Goal: Information Seeking & Learning: Find specific fact

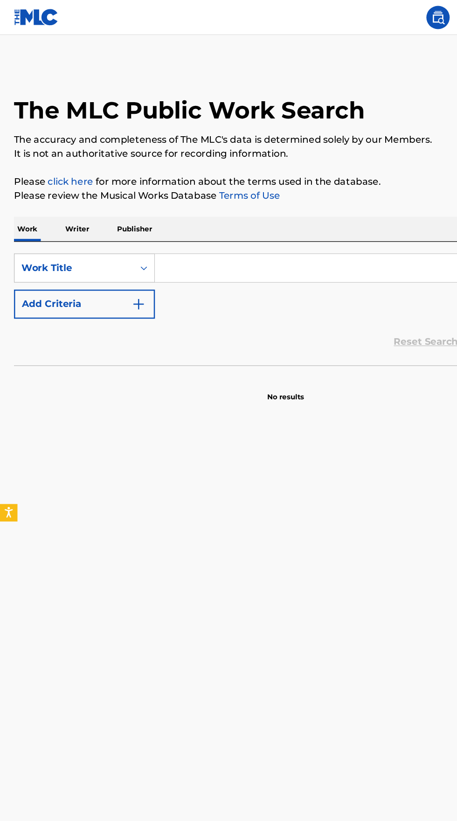
click at [168, 216] on input "Search Form" at bounding box center [285, 214] width 322 height 22
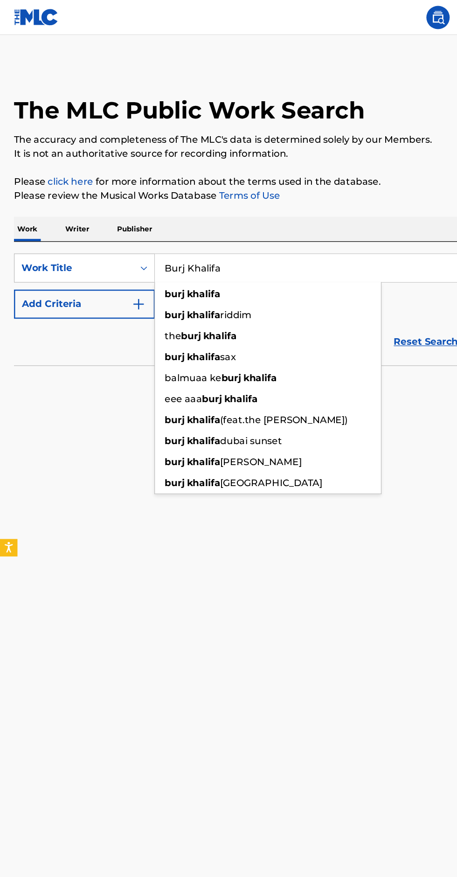
type input "Burj Khalifa"
click at [119, 247] on button "Add Criteria" at bounding box center [67, 243] width 113 height 23
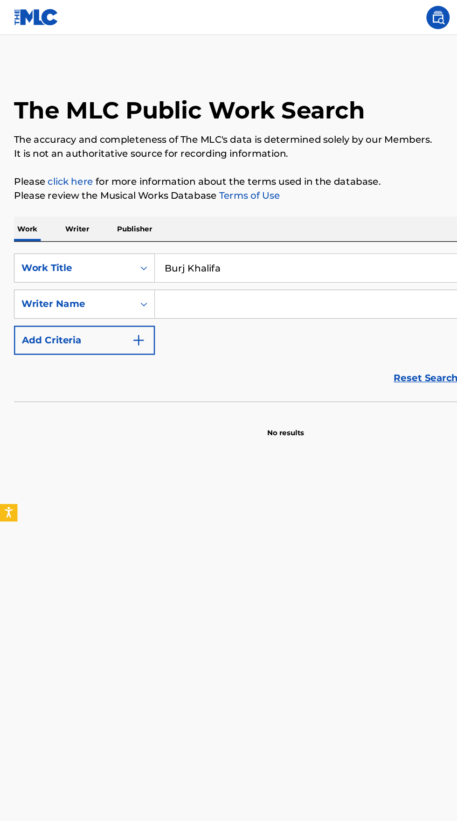
click at [243, 243] on input "Search Form" at bounding box center [276, 243] width 304 height 22
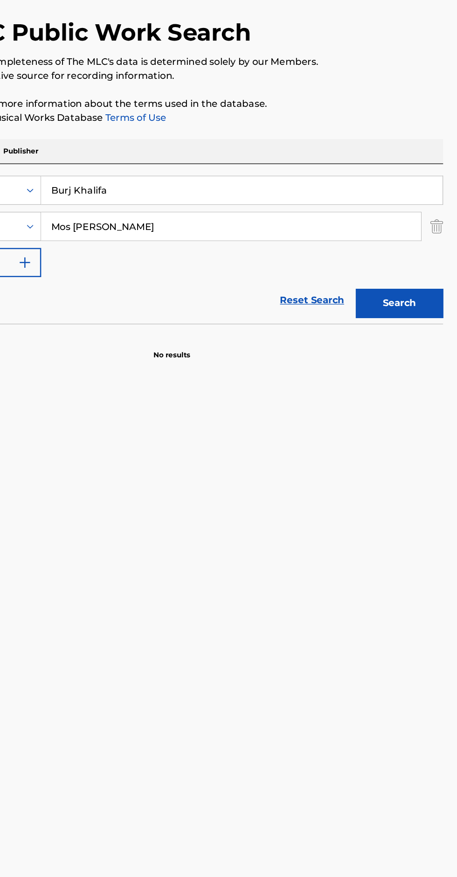
type input "Mos [PERSON_NAME]"
click at [414, 305] on button "Search" at bounding box center [411, 305] width 70 height 23
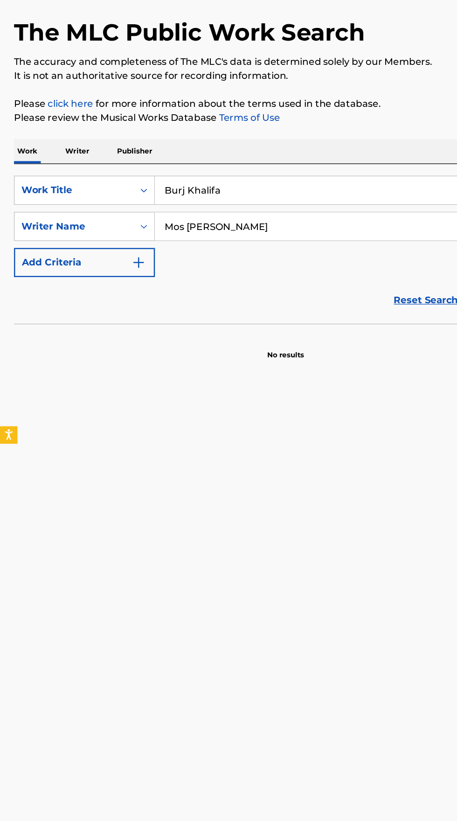
click at [64, 184] on p "Writer" at bounding box center [61, 184] width 25 height 20
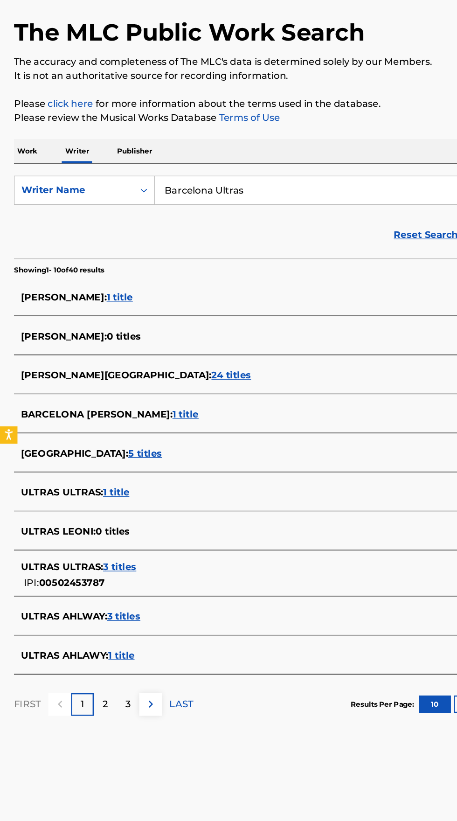
click at [231, 216] on input "Barcelona Ultras" at bounding box center [285, 214] width 322 height 22
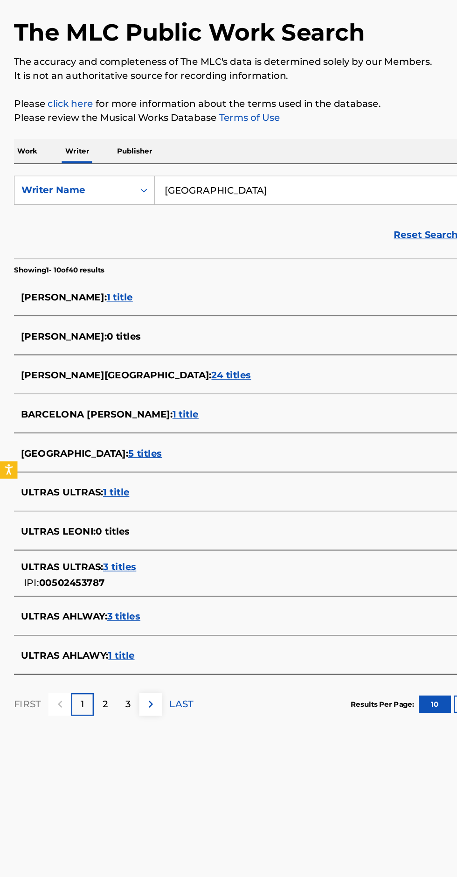
type input "[GEOGRAPHIC_DATA]"
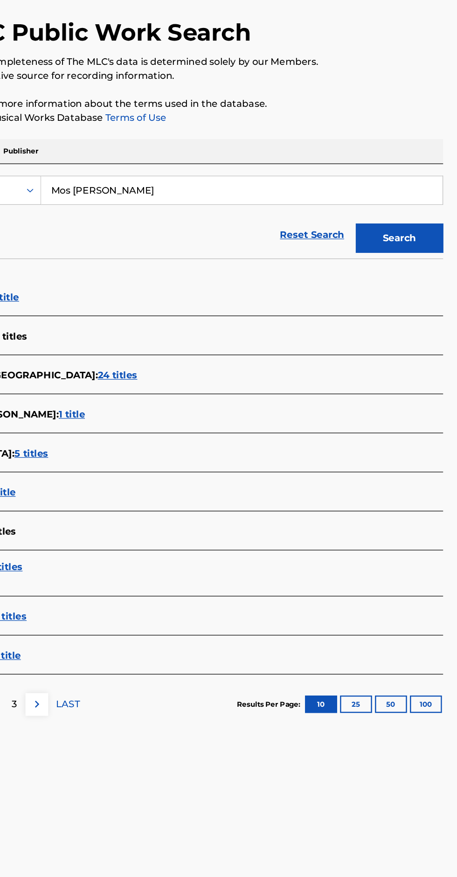
click at [425, 252] on button "Search" at bounding box center [411, 252] width 70 height 23
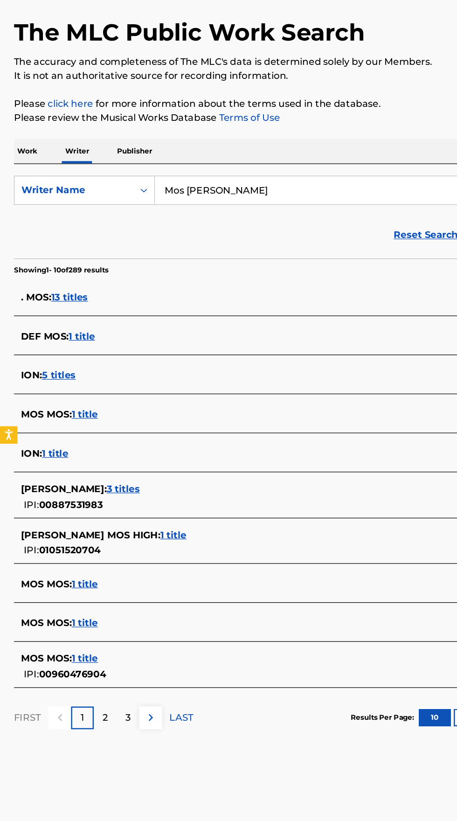
click at [231, 217] on input "Mos [PERSON_NAME]" at bounding box center [285, 214] width 322 height 22
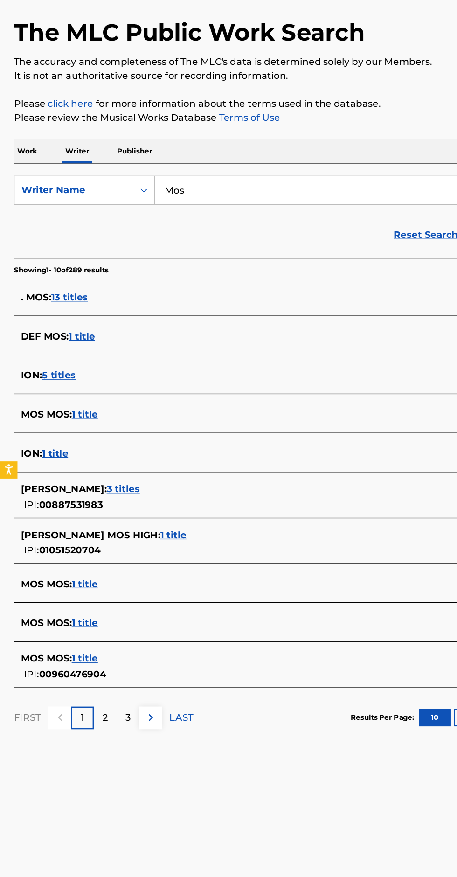
type input "Mos"
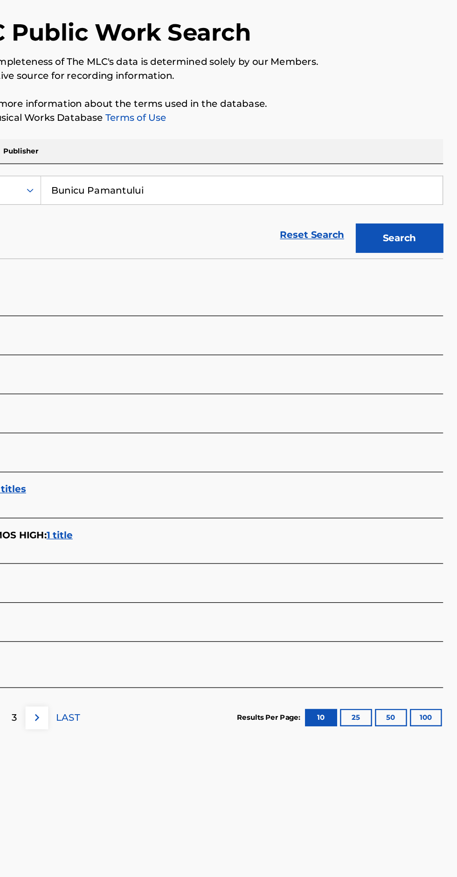
click at [419, 252] on button "Search" at bounding box center [411, 252] width 70 height 23
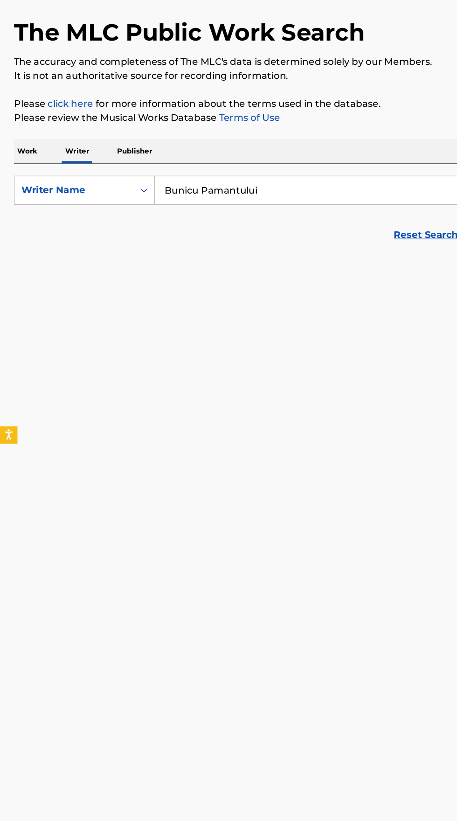
click at [231, 218] on input "Bunicu Pamantului" at bounding box center [285, 214] width 322 height 22
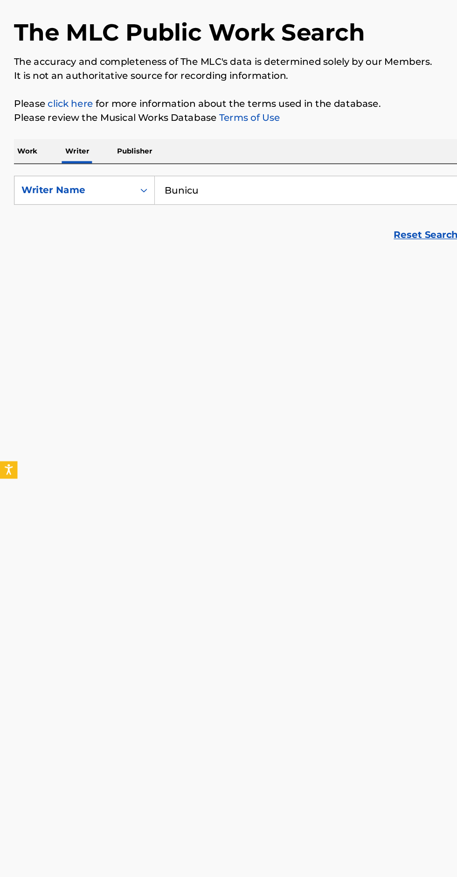
type input "Bunicu"
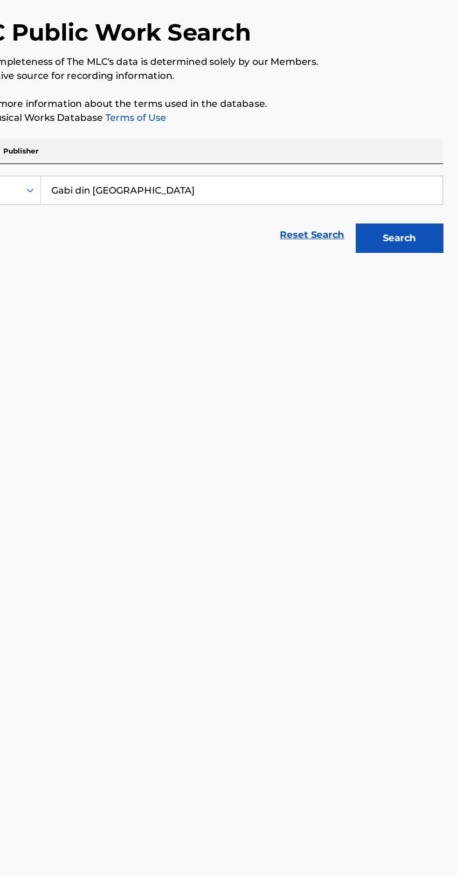
type input "Gabi din [GEOGRAPHIC_DATA]"
click at [419, 258] on button "Search" at bounding box center [411, 252] width 70 height 23
